Goal: Transaction & Acquisition: Purchase product/service

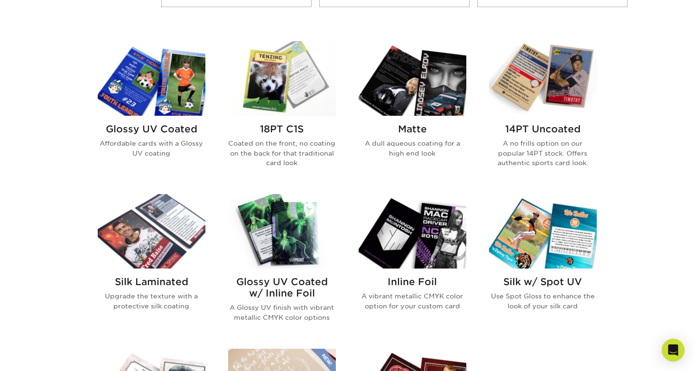
scroll to position [321, 0]
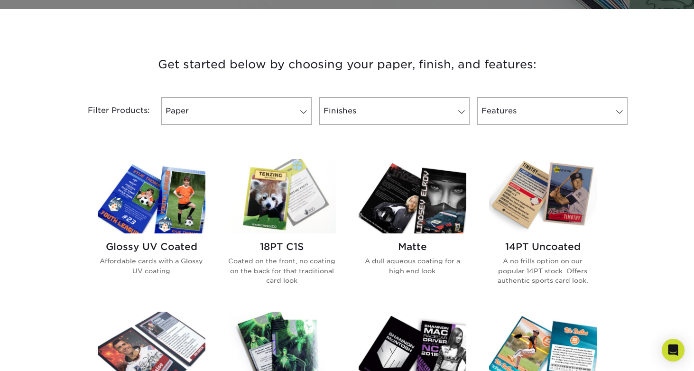
click at [180, 253] on div "Glossy UV Coated Affordable cards with a Glossy UV coating" at bounding box center [152, 261] width 108 height 57
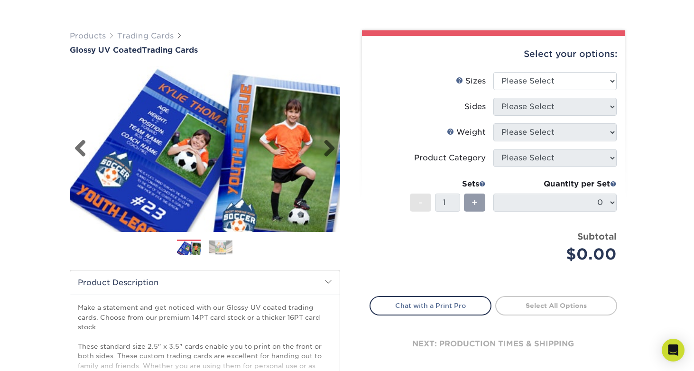
scroll to position [52, 0]
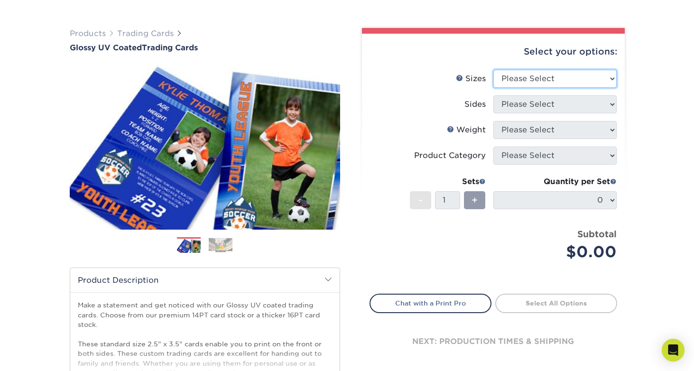
click at [538, 78] on select "Please Select 2.5" x 3.5"" at bounding box center [554, 79] width 123 height 18
select select "2.50x3.50"
click at [493, 70] on select "Please Select 2.5" x 3.5"" at bounding box center [554, 79] width 123 height 18
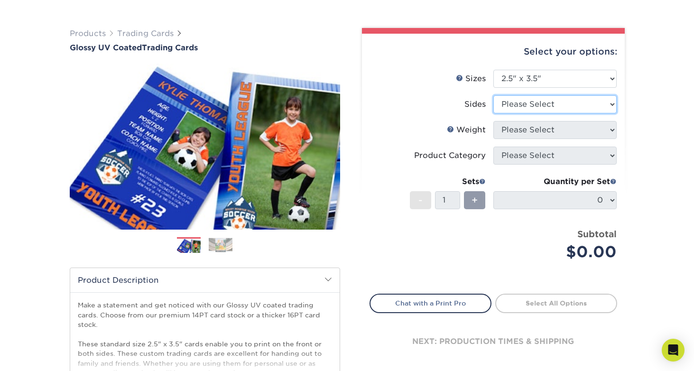
click at [536, 105] on select "Please Select Print Both Sides Print Front Only" at bounding box center [554, 104] width 123 height 18
select select "13abbda7-1d64-4f25-8bb2-c179b224825d"
click at [493, 95] on select "Please Select Print Both Sides Print Front Only" at bounding box center [554, 104] width 123 height 18
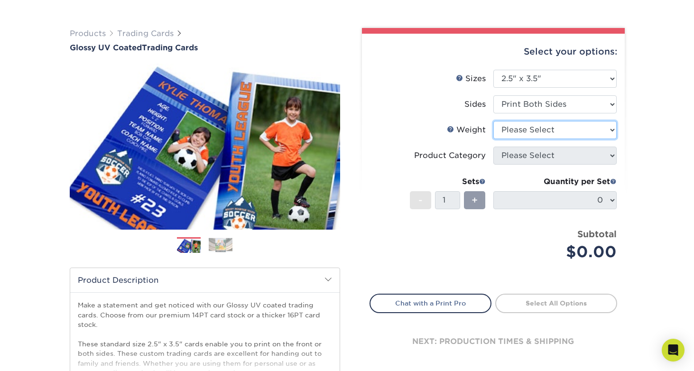
click at [532, 130] on select "Please Select 16PT 14PT 18PT C1S" at bounding box center [554, 130] width 123 height 18
select select "14PT"
click at [493, 121] on select "Please Select 16PT 14PT 18PT C1S" at bounding box center [554, 130] width 123 height 18
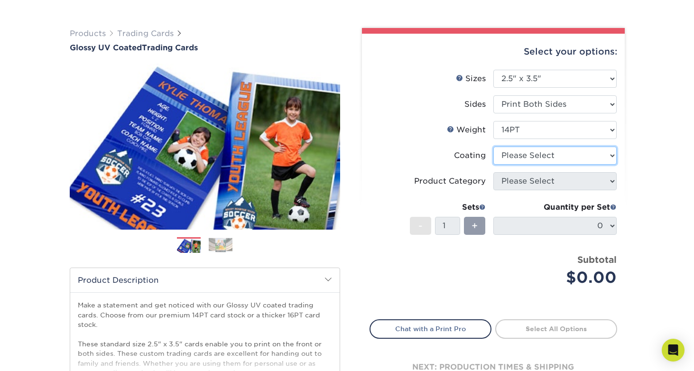
click at [526, 159] on select at bounding box center [554, 156] width 123 height 18
select select "ae367451-b2b8-45df-a344-0f05b6a12993"
click at [493, 147] on select at bounding box center [554, 156] width 123 height 18
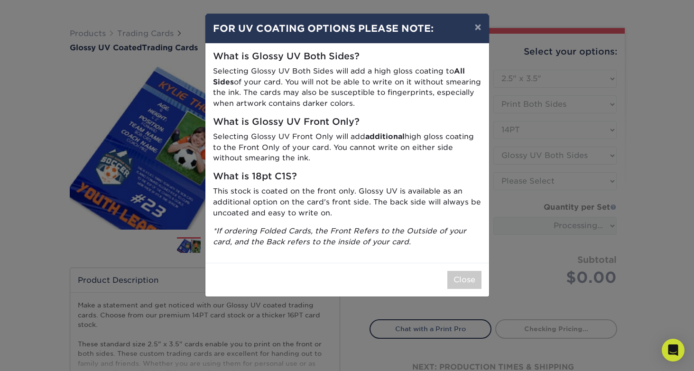
click at [524, 182] on div "× FOR UV COATING OPTIONS PLEASE NOTE: What is Glossy UV Both Sides? Selecting G…" at bounding box center [347, 185] width 694 height 371
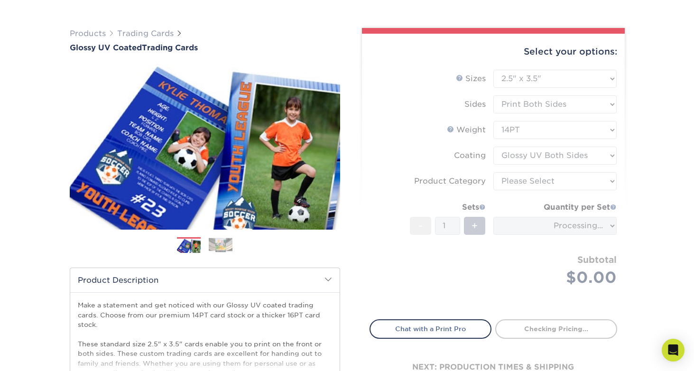
click at [520, 164] on form "Sizes Help Sizes Please Select 2.5" x 3.5" Sides Please Select 16PT - 1" at bounding box center [494, 189] width 248 height 239
click at [521, 152] on form "Sizes Help Sizes Please Select 2.5" x 3.5" Sides Please Select 16PT - 1" at bounding box center [494, 189] width 248 height 239
click at [518, 174] on form "Sizes Help Sizes Please Select 2.5" x 3.5" Sides Please Select 16PT - 1" at bounding box center [494, 189] width 248 height 239
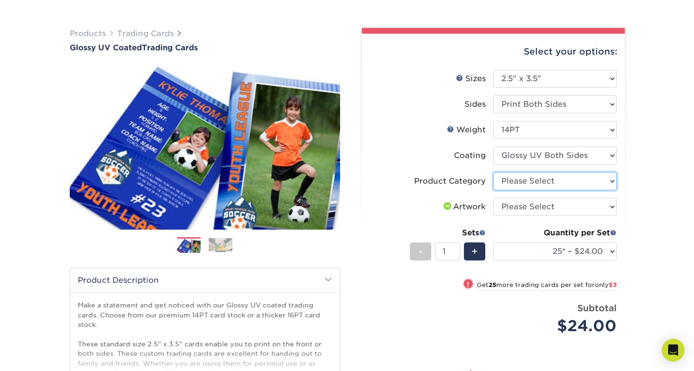
click at [514, 183] on select "Please Select Trading Cards" at bounding box center [554, 181] width 123 height 18
select select "c2f9bce9-36c2-409d-b101-c29d9d031e18"
click at [493, 172] on select "Please Select Trading Cards" at bounding box center [554, 181] width 123 height 18
click at [513, 209] on select "Please Select I will upload files I need a design - $100" at bounding box center [554, 207] width 123 height 18
select select "upload"
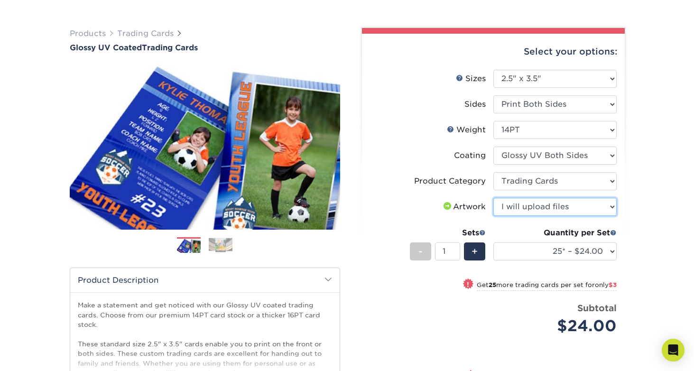
click at [493, 198] on select "Please Select I will upload files I need a design - $100" at bounding box center [554, 207] width 123 height 18
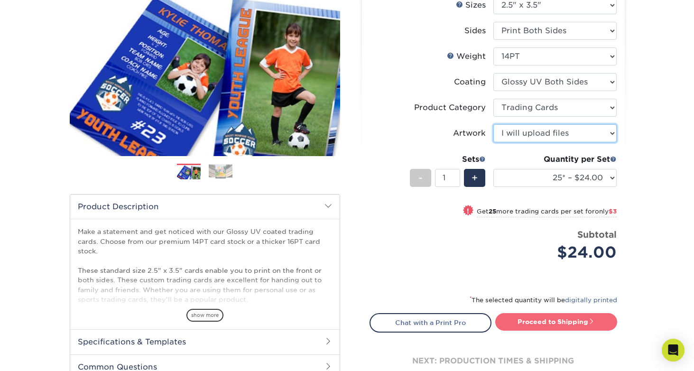
scroll to position [0, 0]
